Goal: Information Seeking & Learning: Understand process/instructions

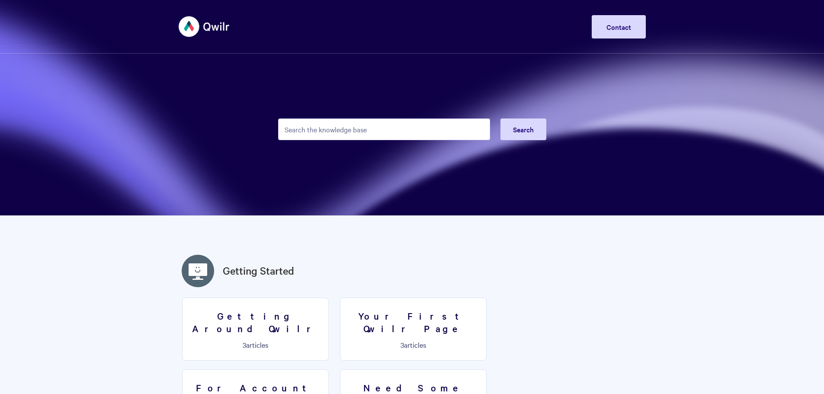
click at [338, 128] on input "Search the knowledge base" at bounding box center [384, 130] width 212 height 22
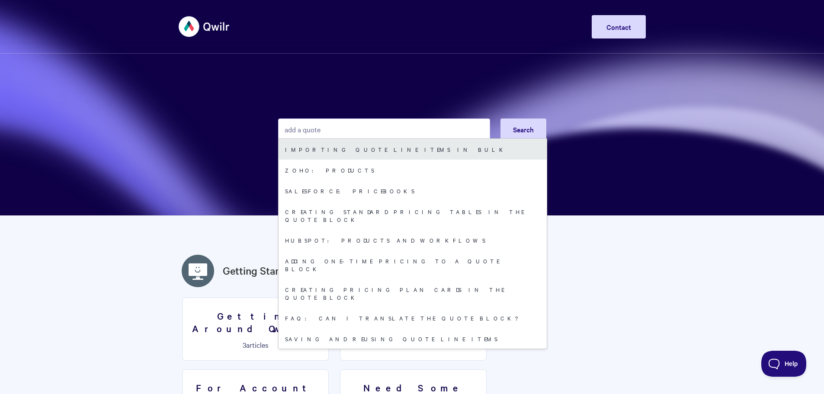
type input "add a quote"
click at [353, 149] on link "Importing quote line items in bulk" at bounding box center [413, 149] width 268 height 21
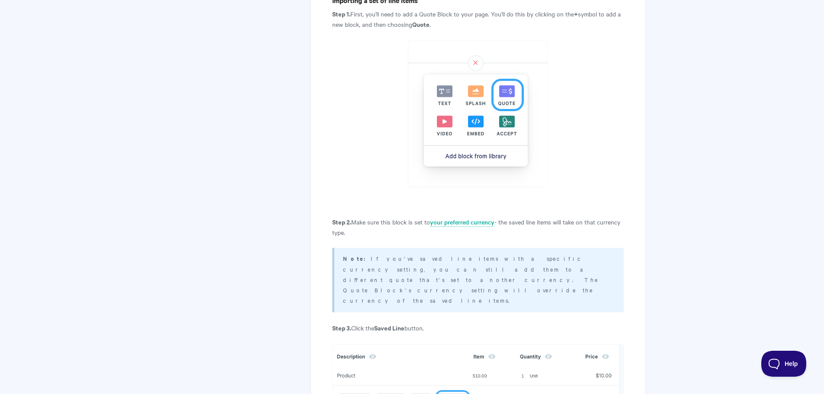
scroll to position [389, 0]
click at [470, 219] on link "your preferred currency" at bounding box center [462, 224] width 64 height 10
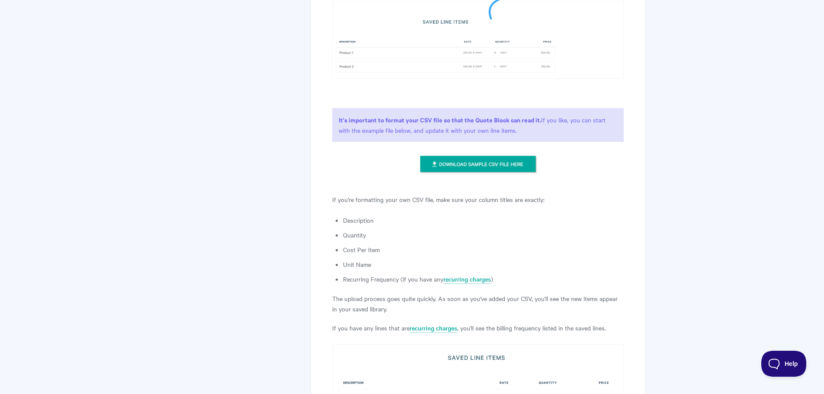
scroll to position [908, 0]
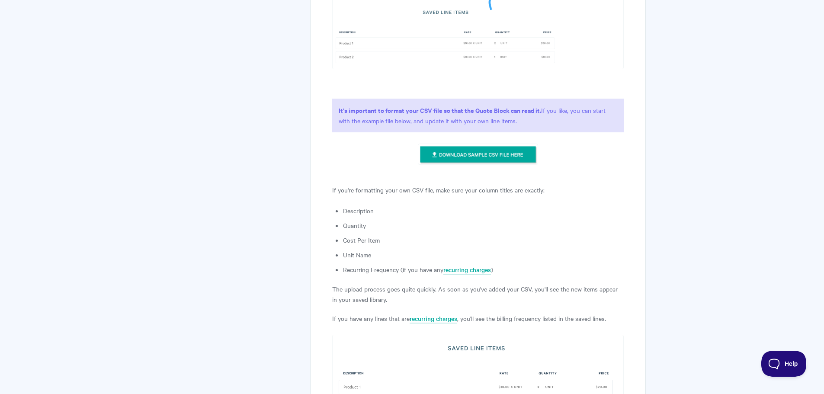
click at [492, 144] on img at bounding box center [478, 155] width 120 height 22
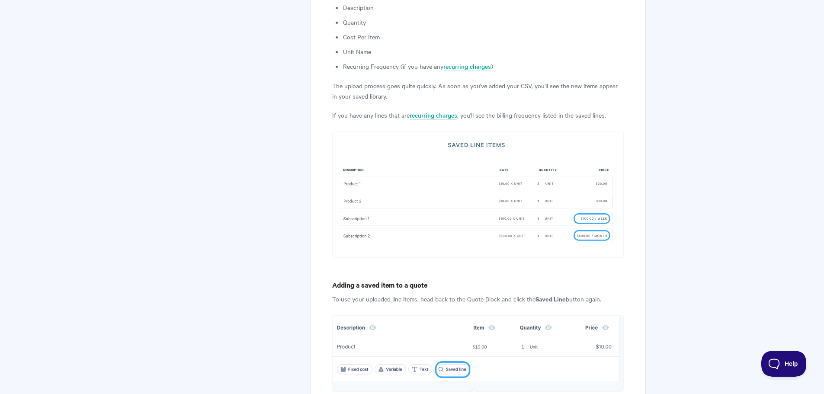
scroll to position [1125, 0]
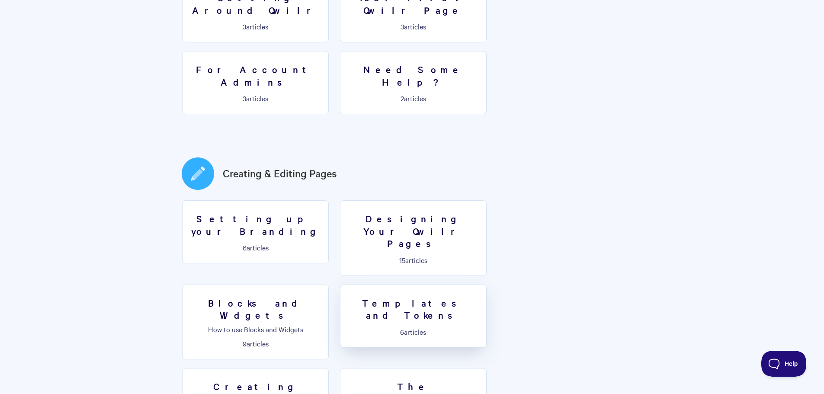
scroll to position [303, 0]
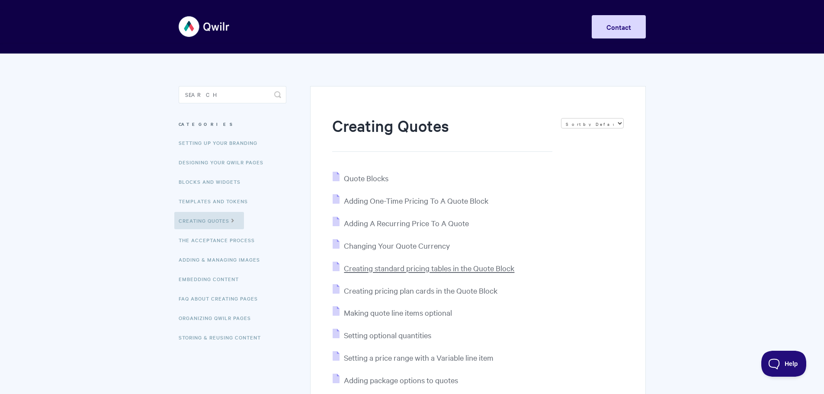
click at [387, 267] on span "Creating standard pricing tables in the Quote Block" at bounding box center [429, 268] width 170 height 10
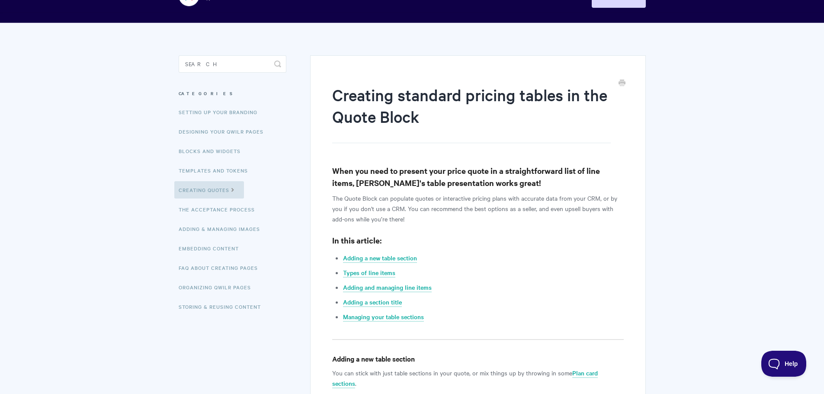
scroll to position [43, 0]
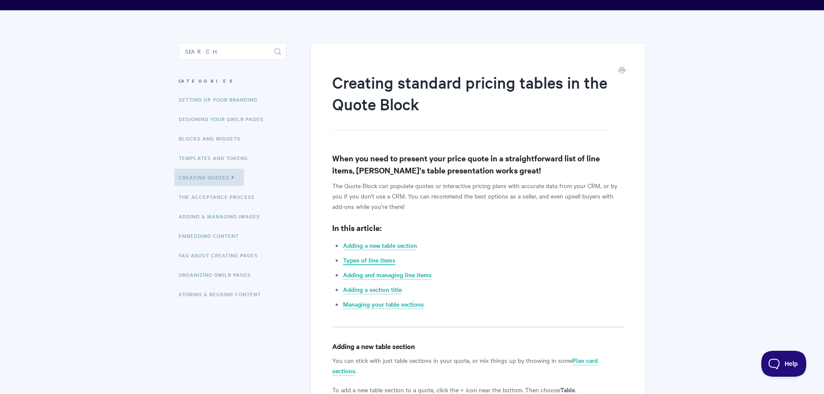
click at [375, 258] on link "Types of line items" at bounding box center [369, 261] width 52 height 10
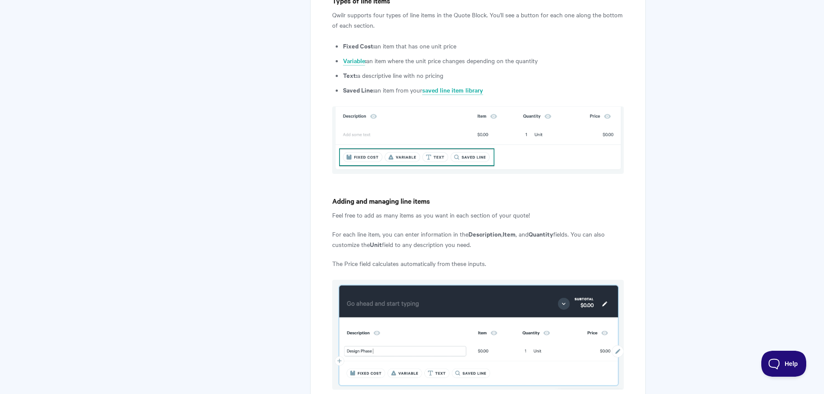
scroll to position [742, 0]
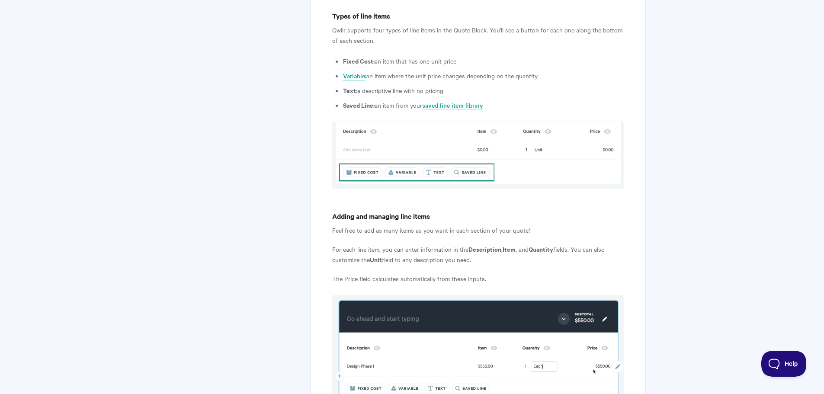
scroll to position [43, 0]
